Goal: Understand process/instructions: Learn how to perform a task or action

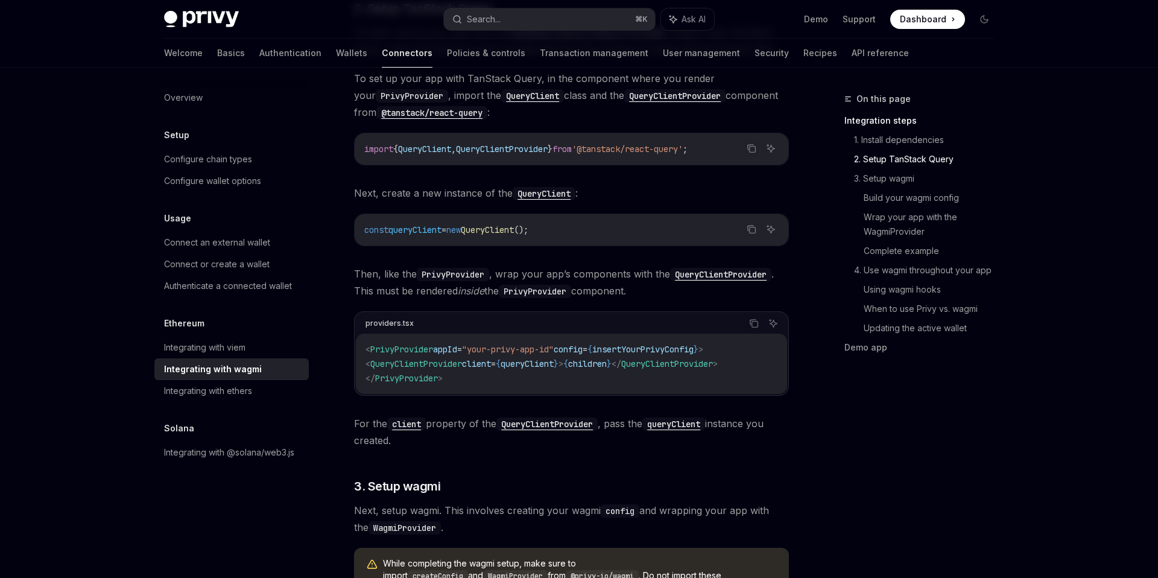
scroll to position [487, 0]
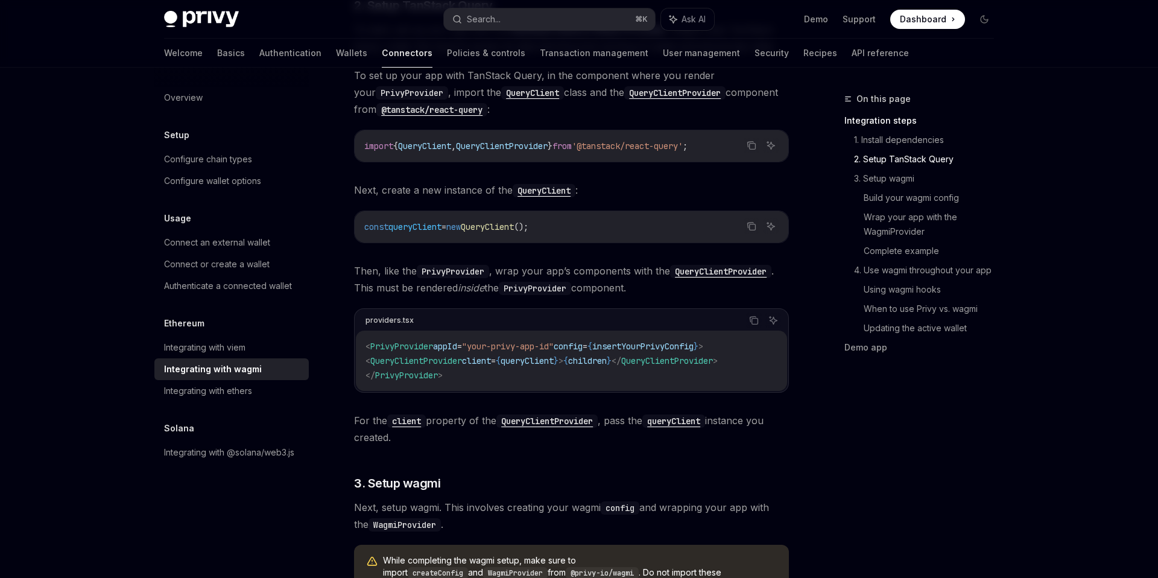
click at [404, 346] on span "PrivyProvider" at bounding box center [401, 346] width 63 height 11
copy span "PrivyProvider"
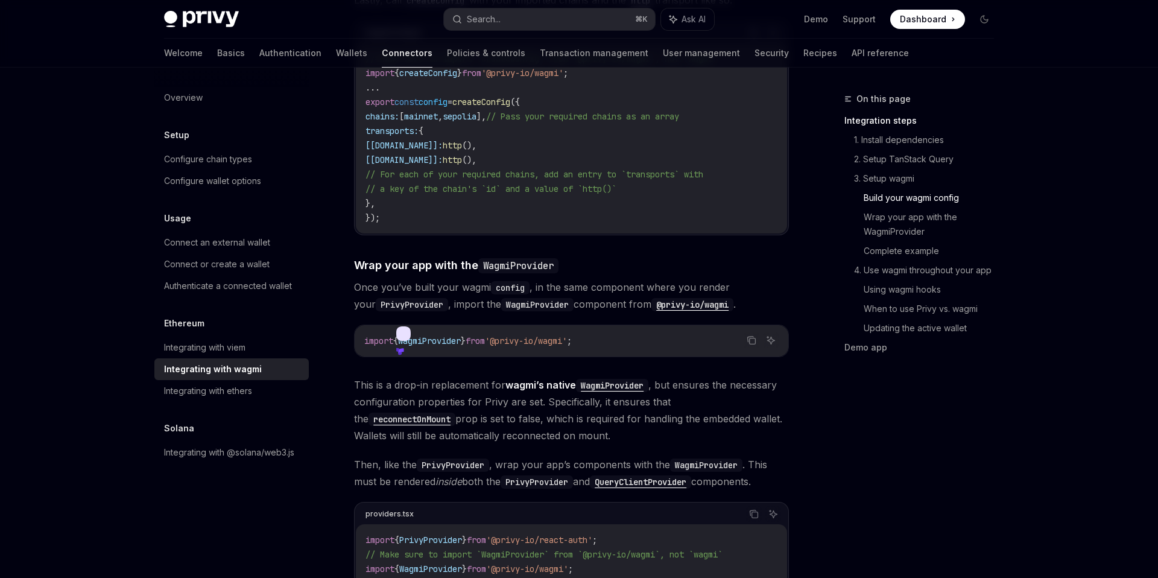
scroll to position [1465, 0]
click at [428, 278] on span "Once you’ve built your wagmi config , in the same component where you render yo…" at bounding box center [571, 295] width 435 height 34
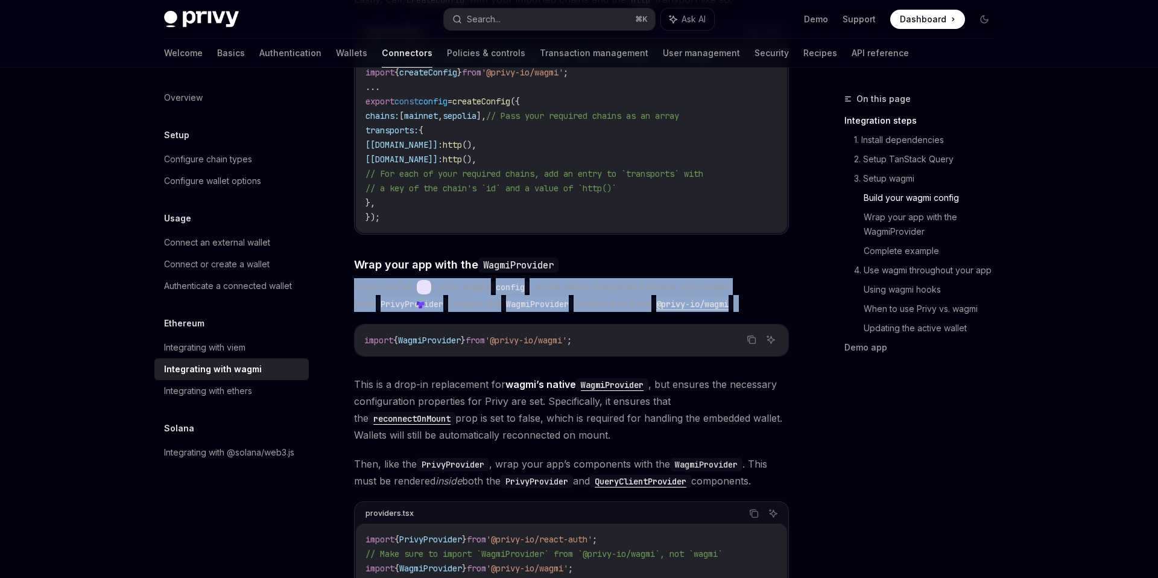
click at [428, 278] on span "Once you’ve built your wagmi config , in the same component where you render yo…" at bounding box center [571, 295] width 435 height 34
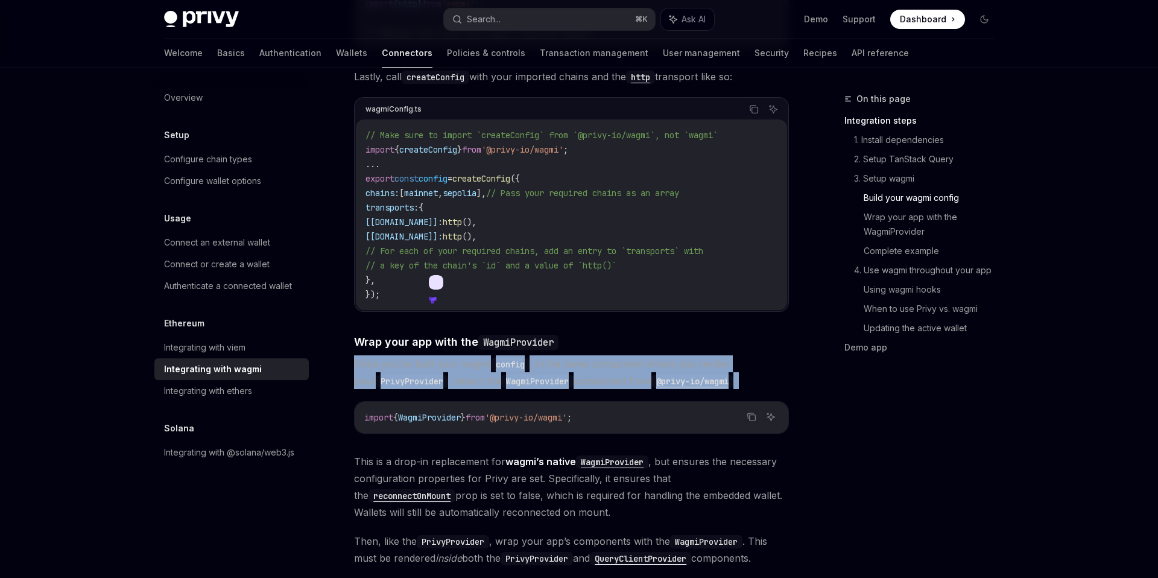
scroll to position [1368, 0]
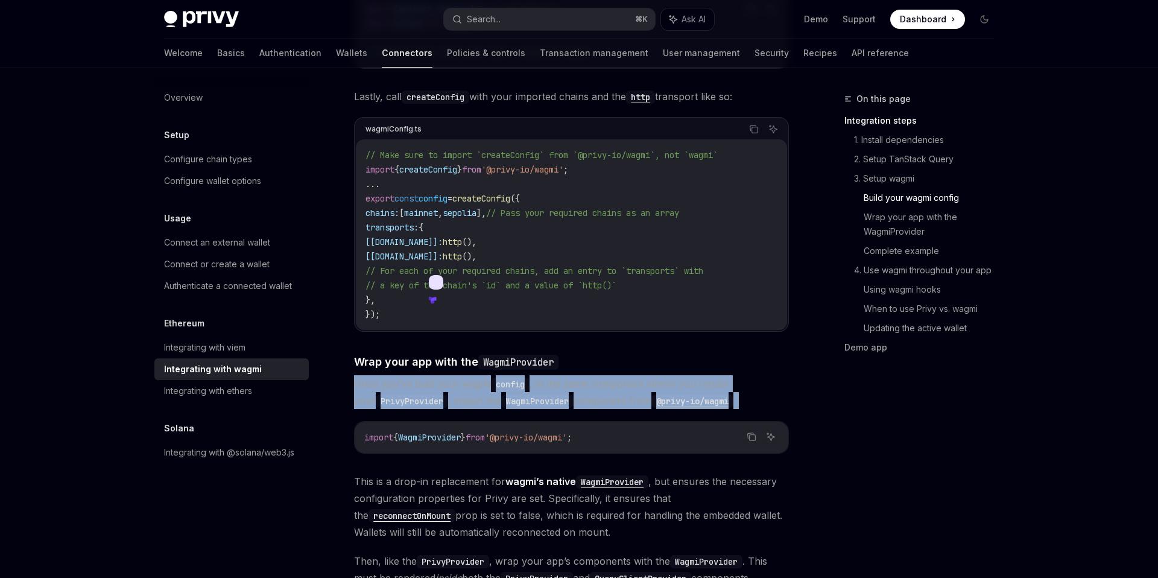
click at [514, 394] on code "WagmiProvider" at bounding box center [537, 400] width 72 height 13
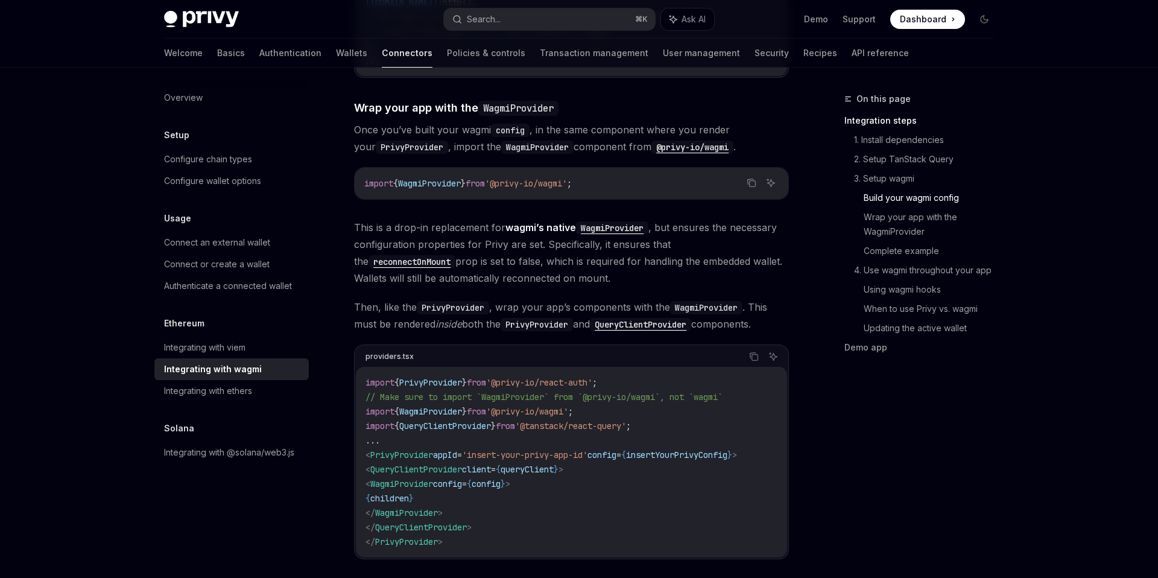
scroll to position [1722, 0]
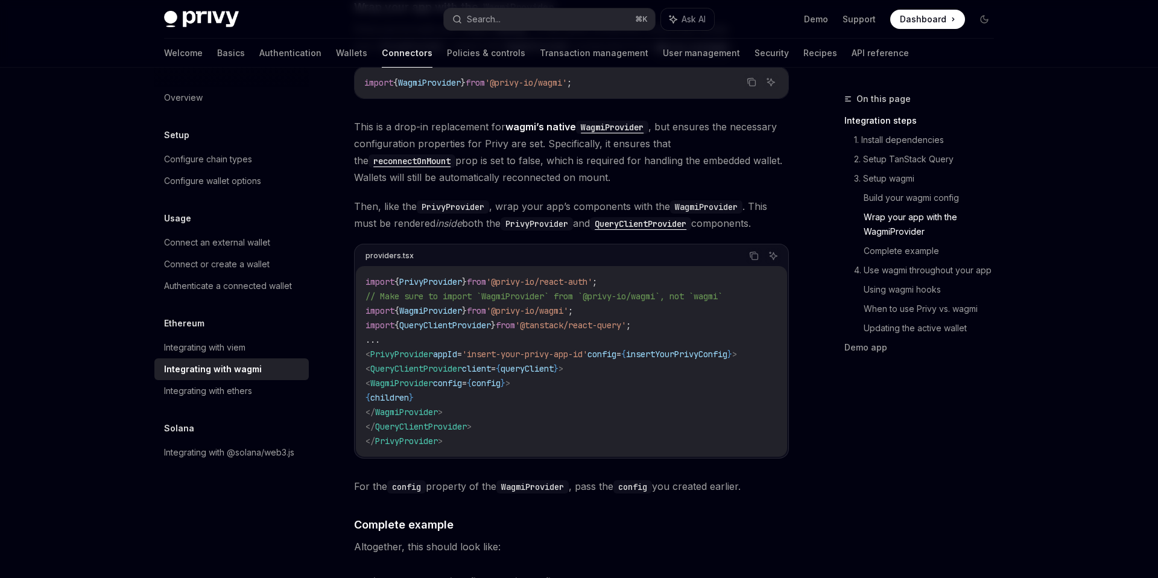
click at [433, 377] on span "WagmiProvider" at bounding box center [401, 382] width 63 height 11
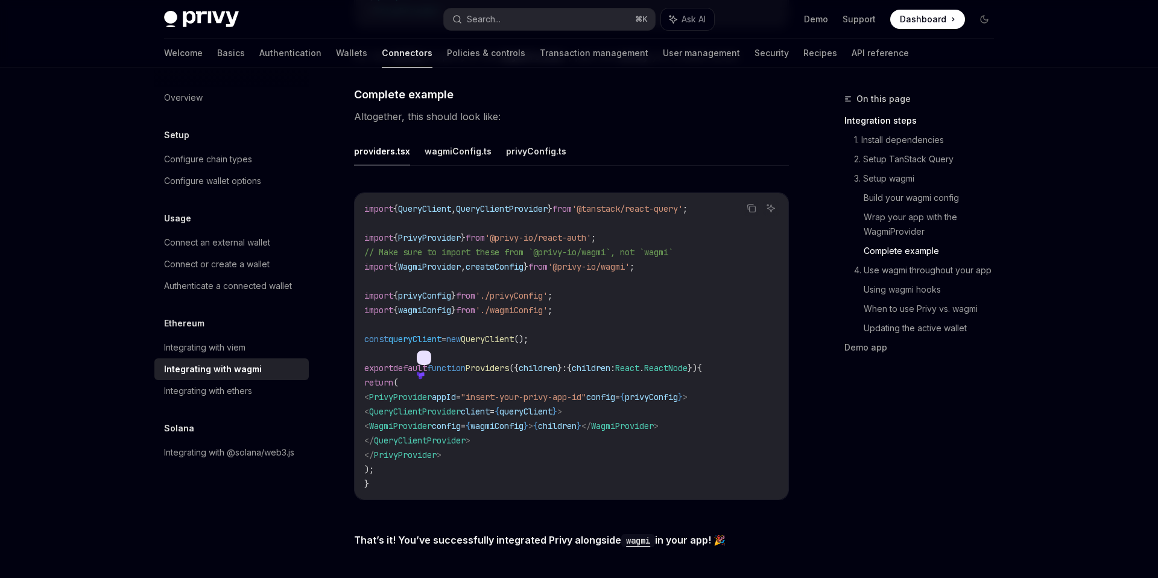
scroll to position [2239, 0]
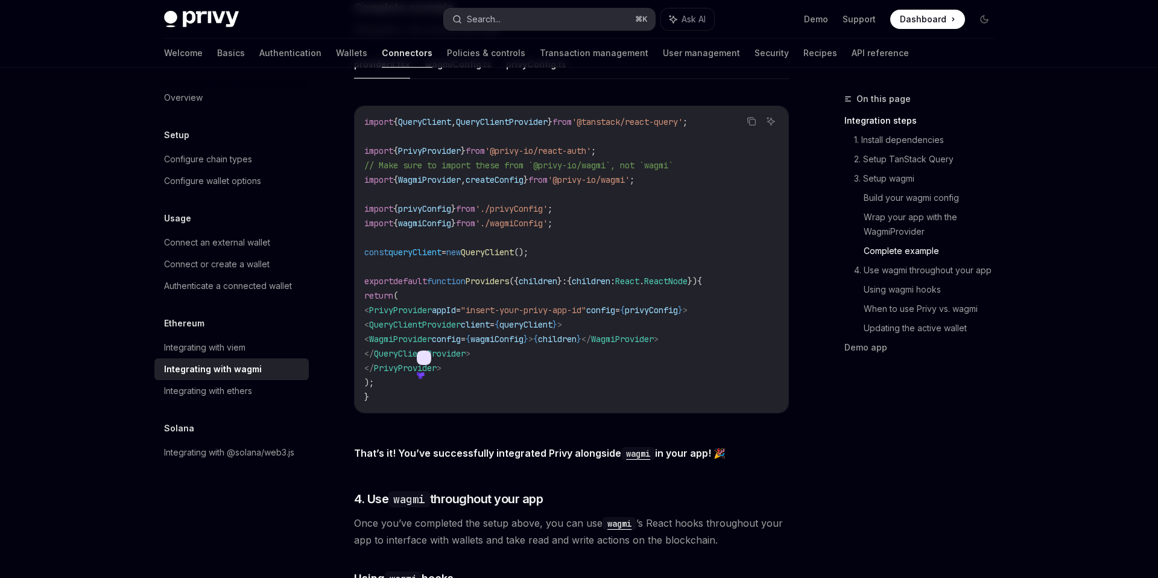
click at [600, 19] on button "Search... ⌘ K" at bounding box center [549, 19] width 211 height 22
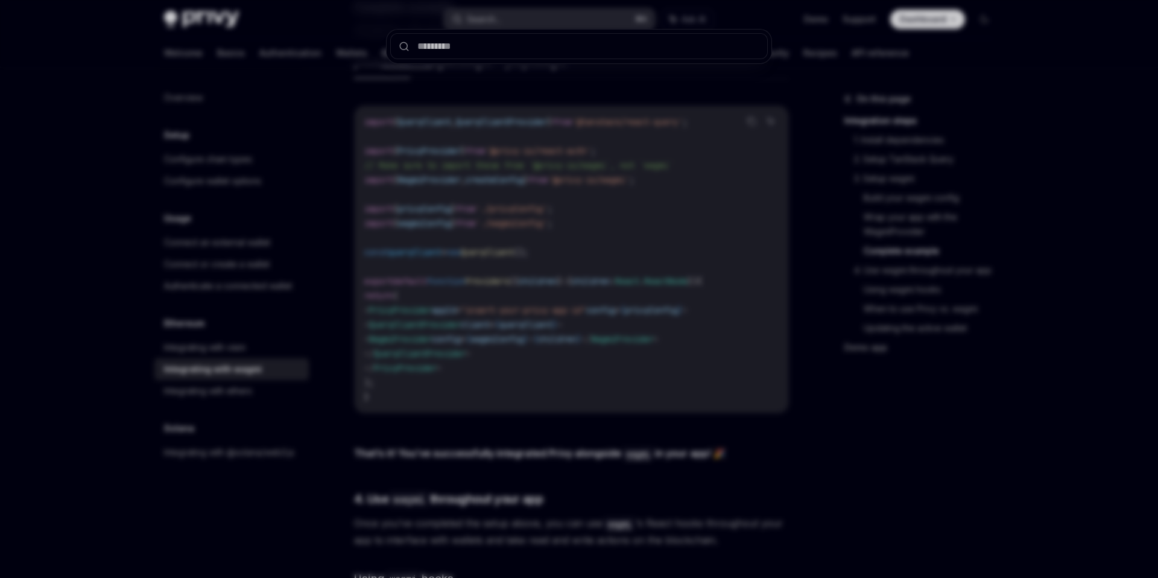
type input "**********"
click at [1017, 123] on div at bounding box center [579, 289] width 1158 height 578
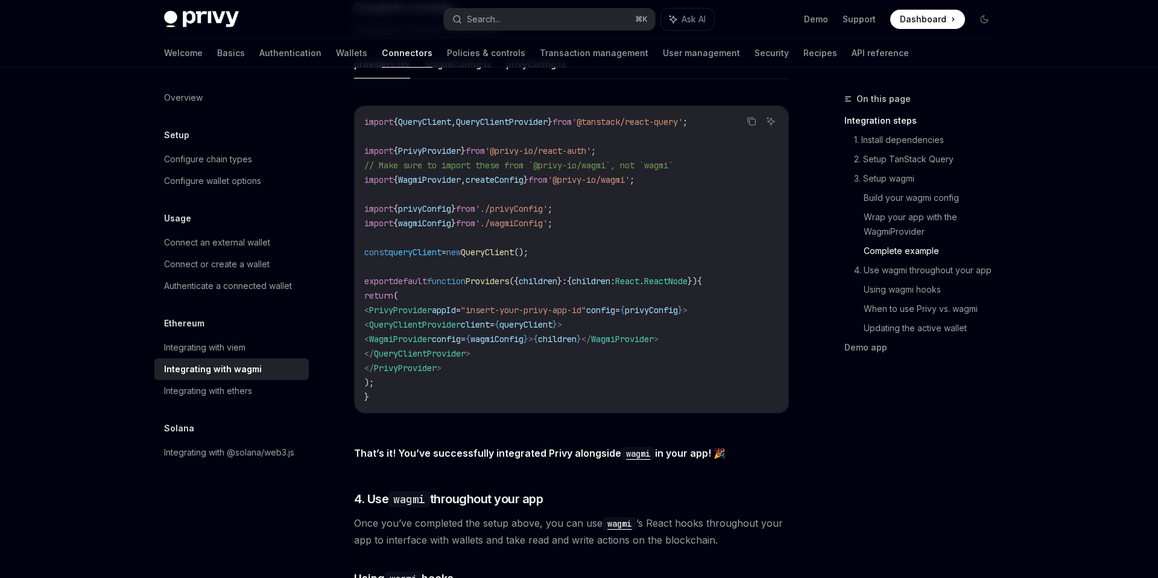
click at [432, 333] on span "WagmiProvider" at bounding box center [400, 338] width 63 height 11
copy span "WagmiProvider"
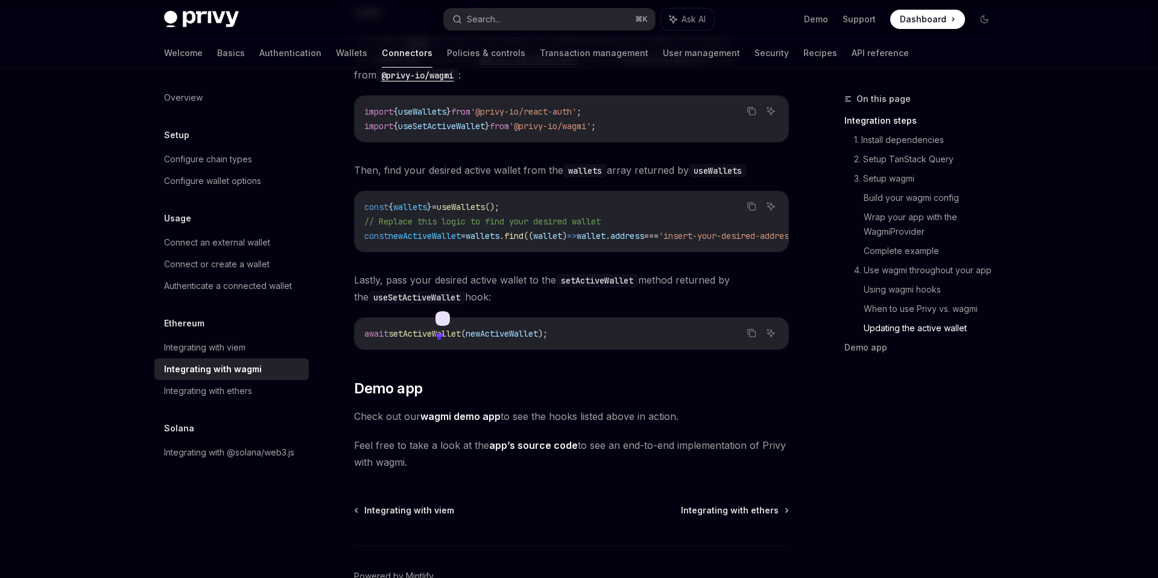
scroll to position [3414, 0]
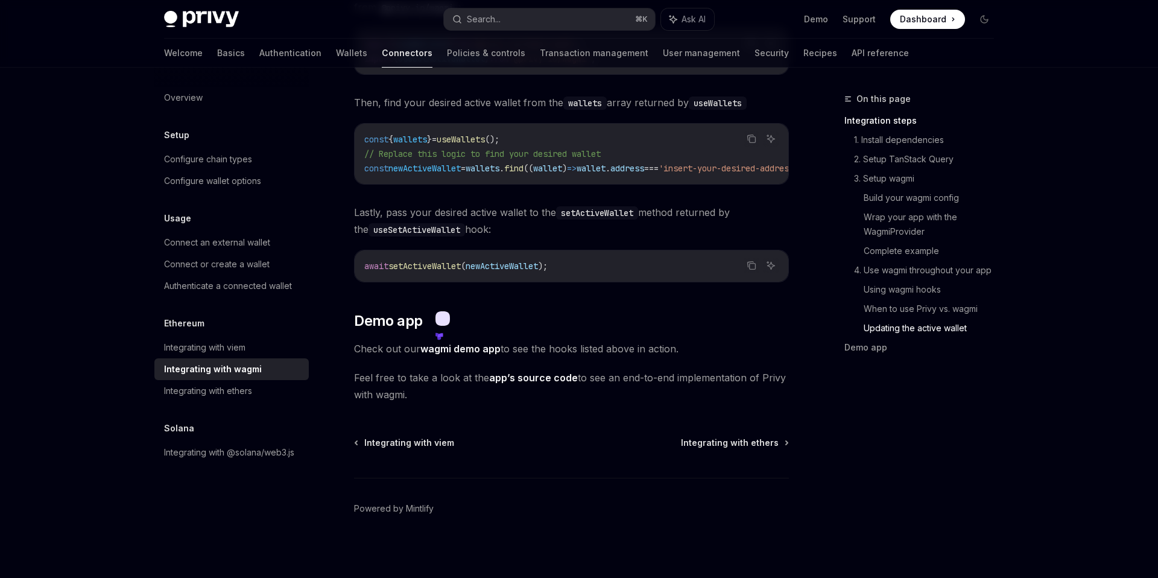
click at [537, 372] on link "app’s source code" at bounding box center [533, 377] width 89 height 13
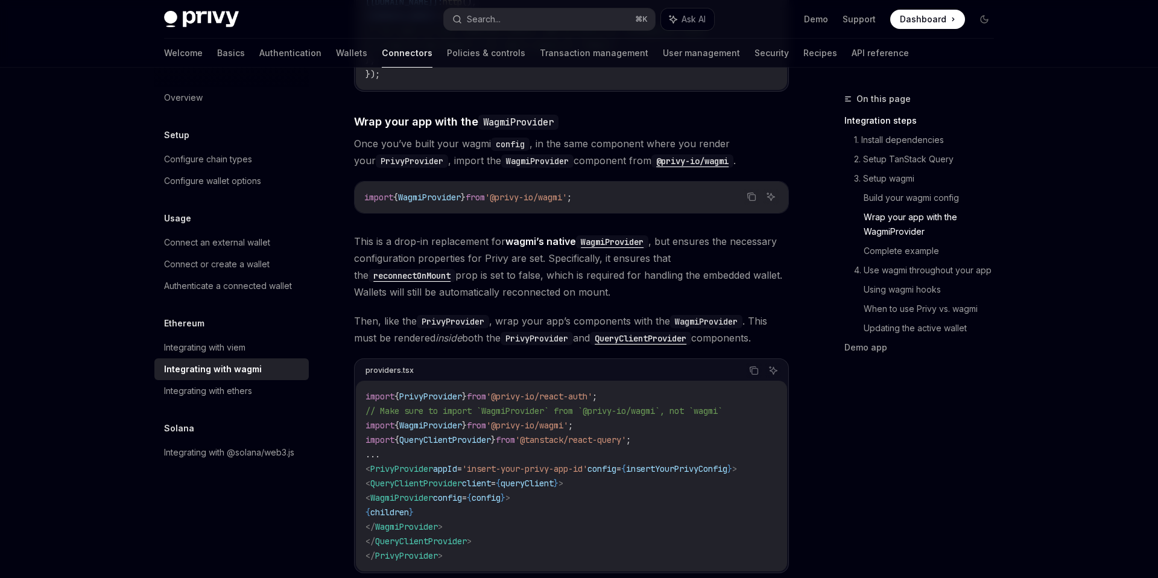
scroll to position [1666, 0]
